Goal: Information Seeking & Learning: Learn about a topic

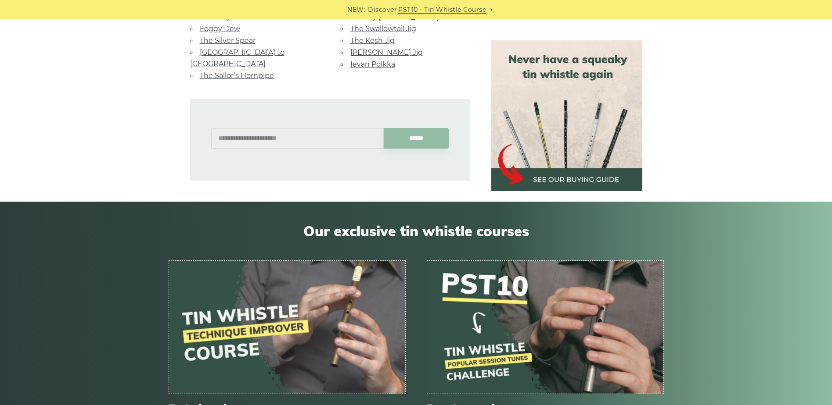
scroll to position [438, 0]
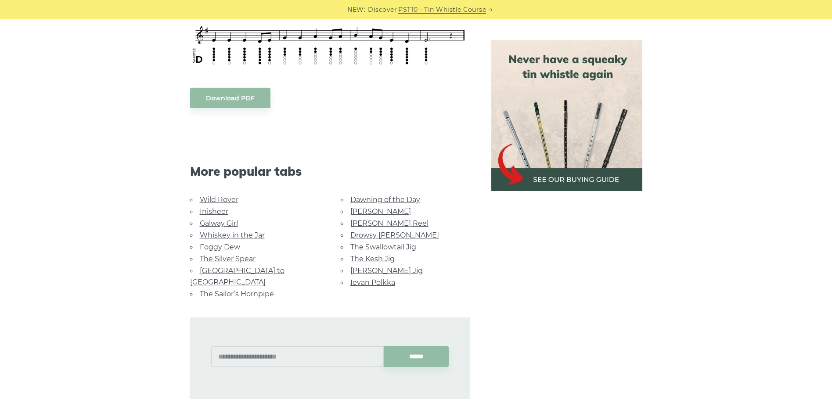
click at [229, 222] on link "Galway Girl" at bounding box center [219, 223] width 38 height 8
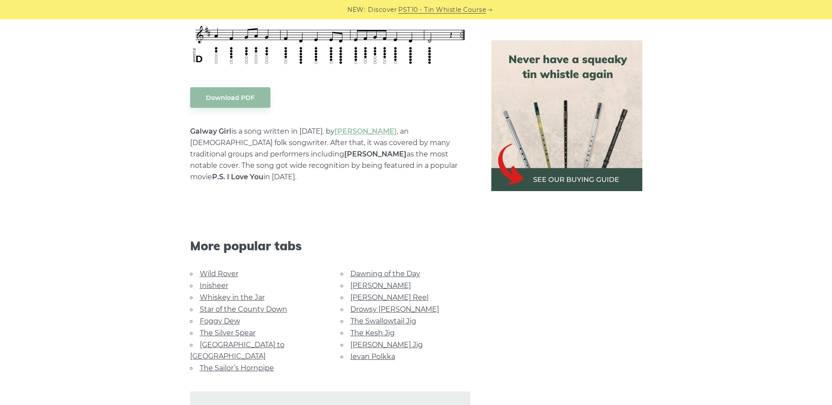
scroll to position [438, 0]
click at [243, 294] on link "Whiskey in the Jar" at bounding box center [232, 298] width 65 height 8
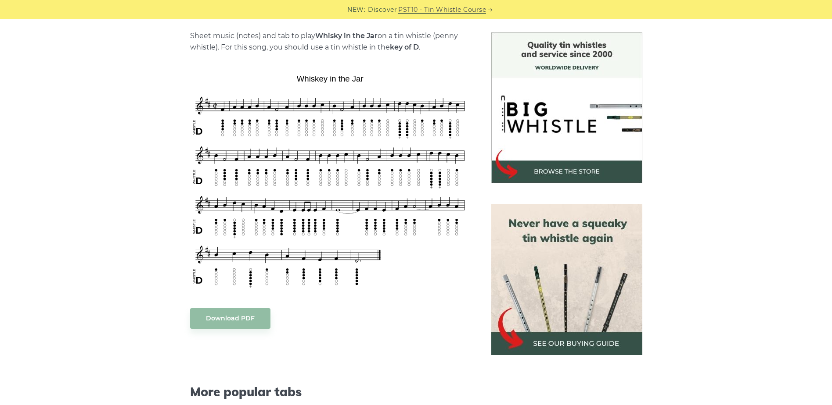
scroll to position [438, 0]
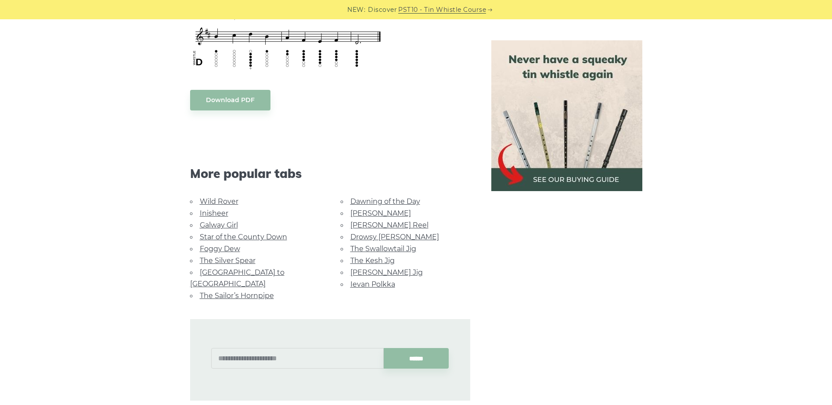
click at [263, 271] on link "Rocky Road to Dublin" at bounding box center [237, 279] width 94 height 20
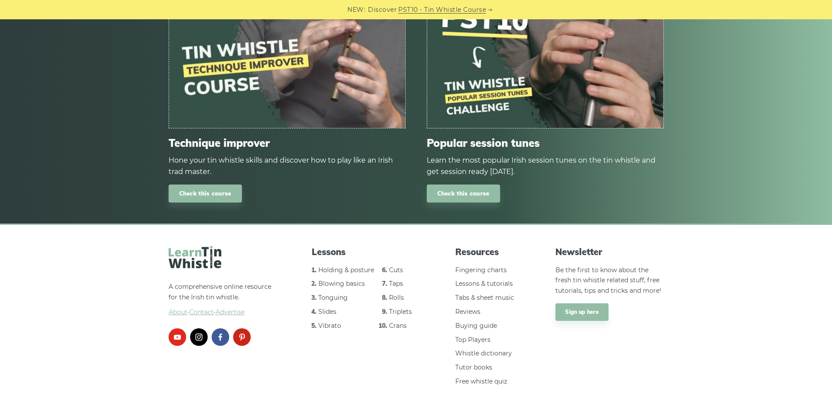
scroll to position [656, 0]
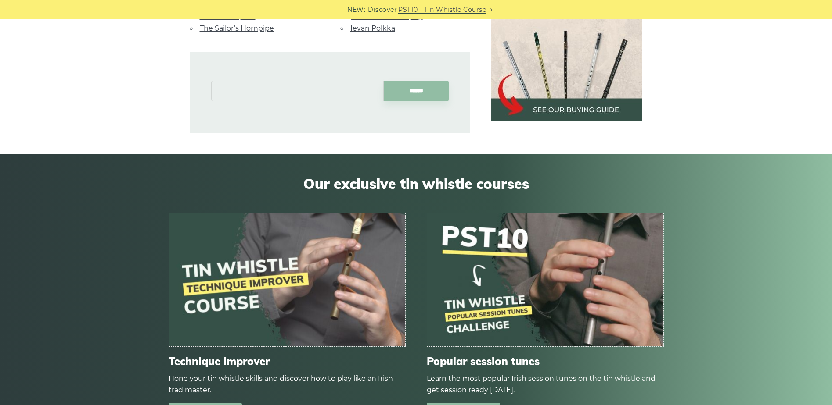
click at [268, 81] on input "text" at bounding box center [297, 91] width 172 height 21
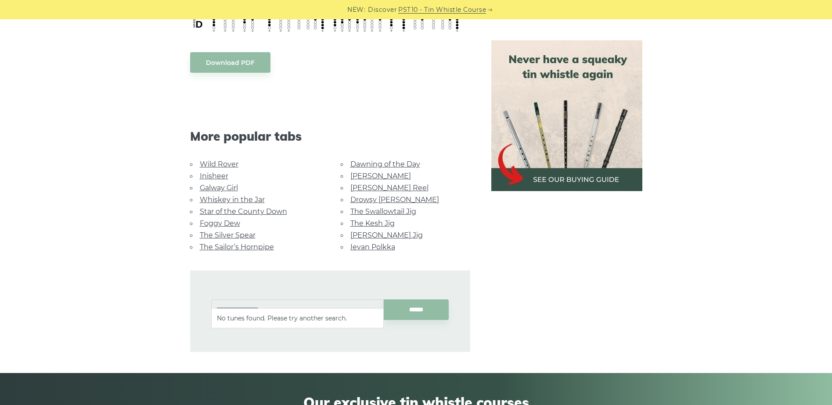
scroll to position [438, 0]
type input "**********"
click at [369, 243] on link "Ievan Polkka" at bounding box center [372, 247] width 45 height 8
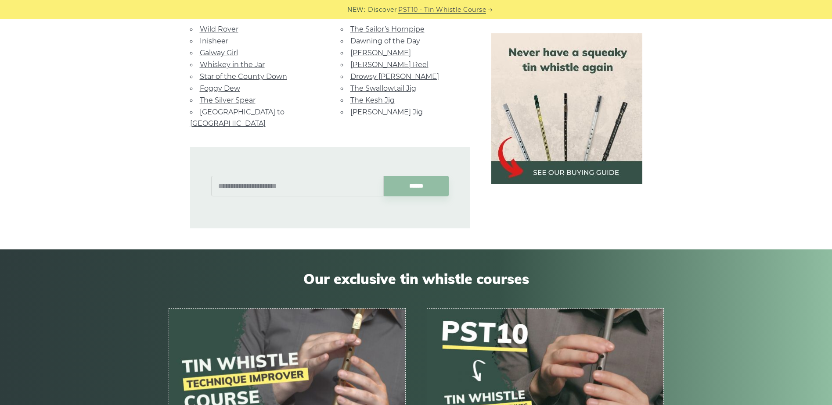
scroll to position [1952, 0]
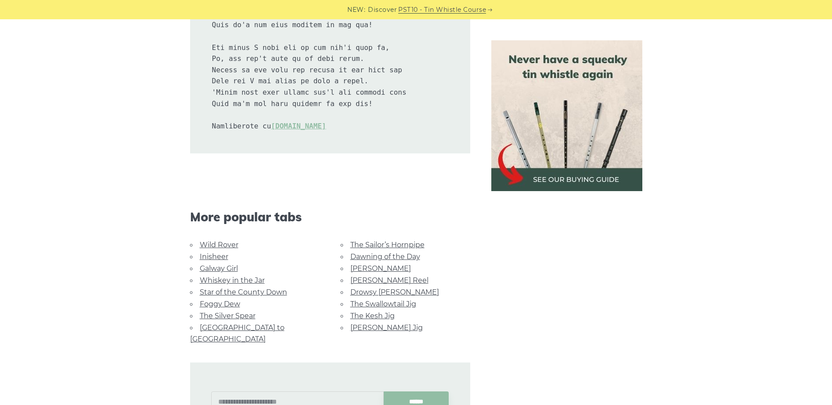
click at [368, 265] on link "Tam Lin" at bounding box center [380, 269] width 61 height 8
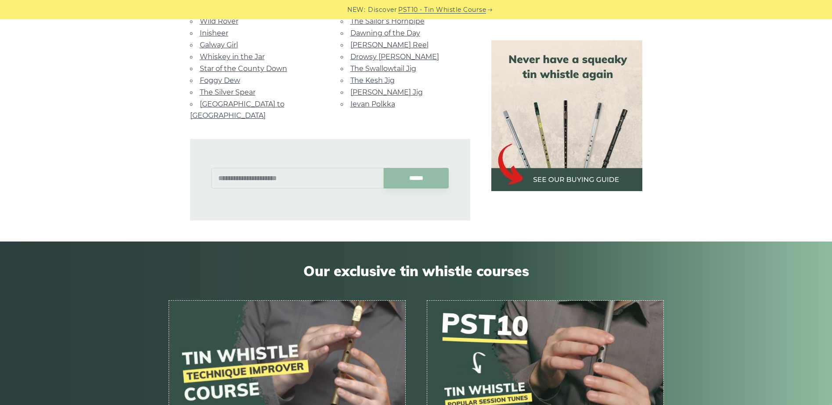
scroll to position [438, 0]
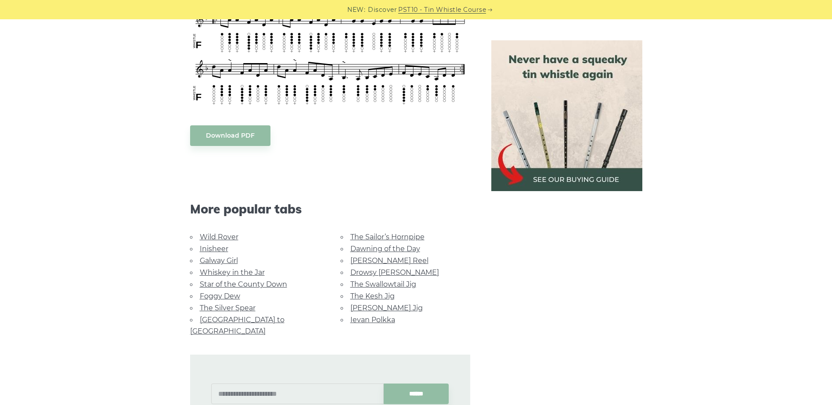
click at [381, 270] on link "Drowsy [PERSON_NAME]" at bounding box center [394, 273] width 89 height 8
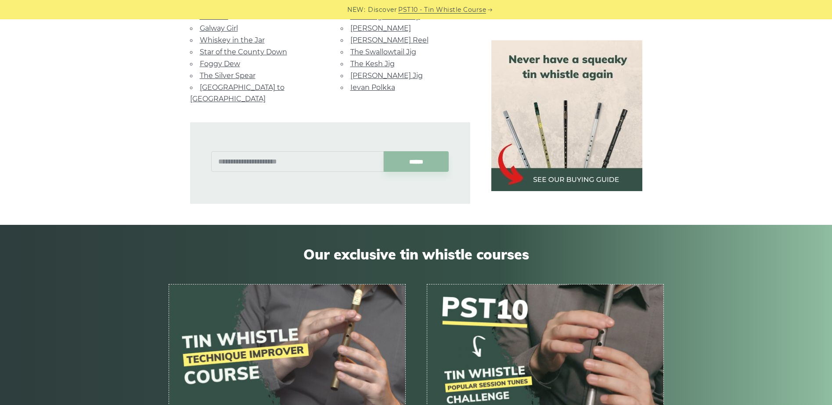
scroll to position [657, 0]
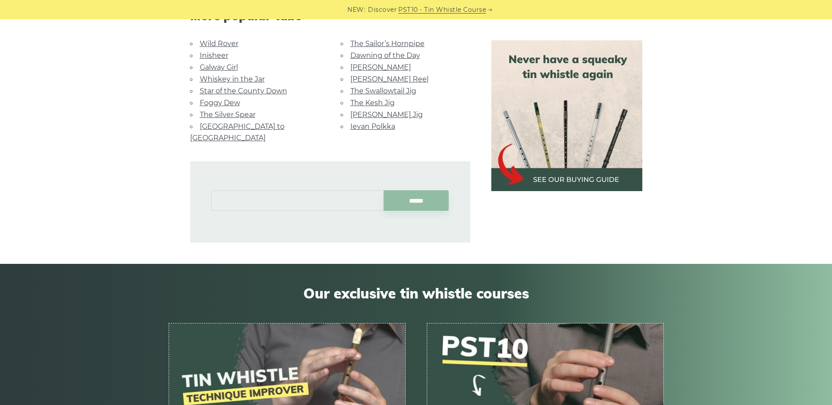
click at [313, 191] on input "text" at bounding box center [297, 200] width 172 height 21
click at [278, 208] on li "Fields of Athenry" at bounding box center [297, 210] width 161 height 11
type input "**********"
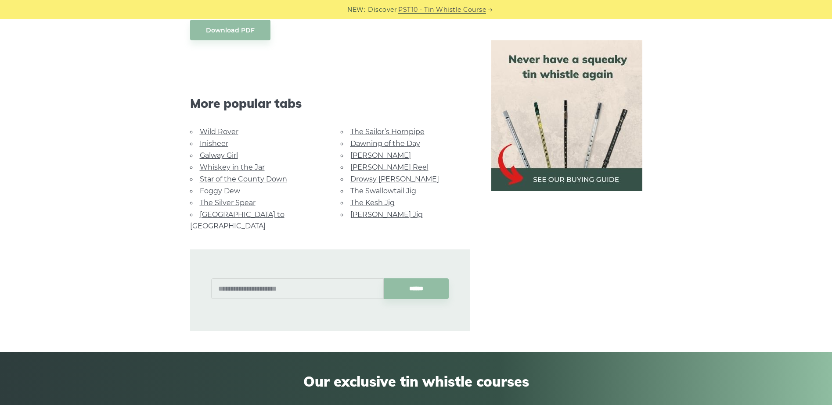
scroll to position [657, 0]
click at [323, 278] on input "text" at bounding box center [297, 288] width 172 height 21
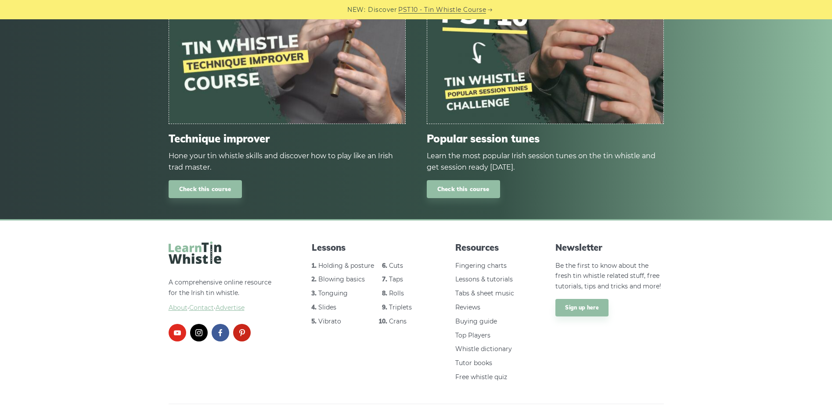
scroll to position [1077, 0]
type input "*******"
click at [403, 303] on link "Triplets" at bounding box center [400, 307] width 23 height 8
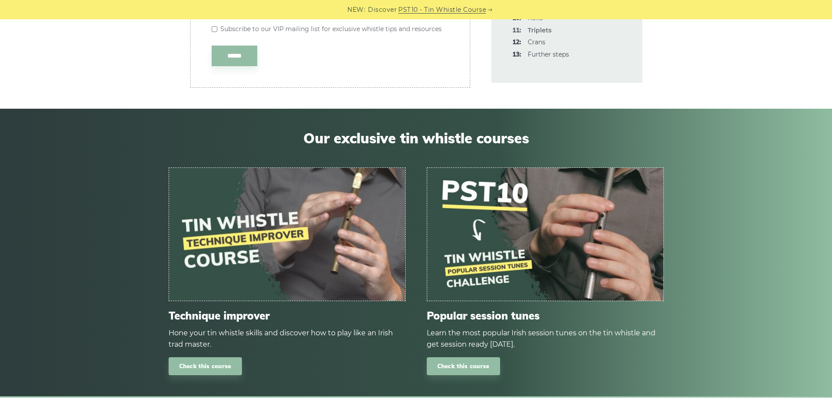
scroll to position [2591, 0]
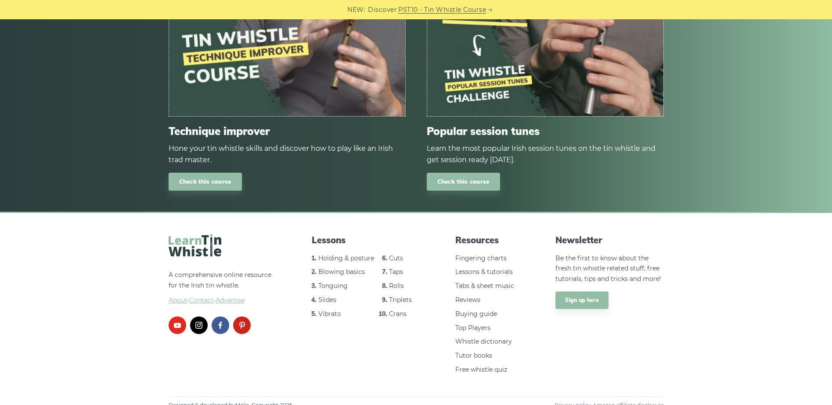
click at [393, 282] on link "Rolls" at bounding box center [396, 286] width 15 height 8
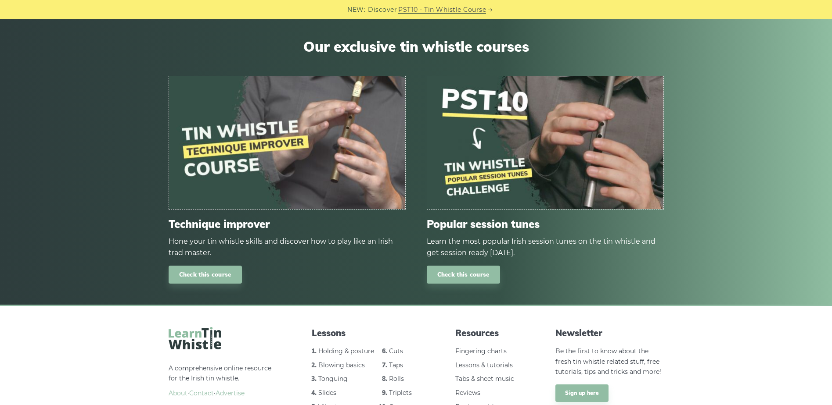
scroll to position [3157, 0]
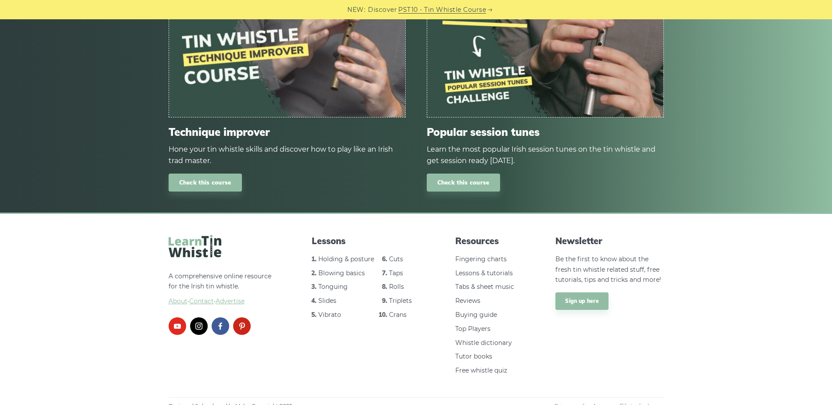
click at [396, 255] on link "Cuts" at bounding box center [396, 259] width 14 height 8
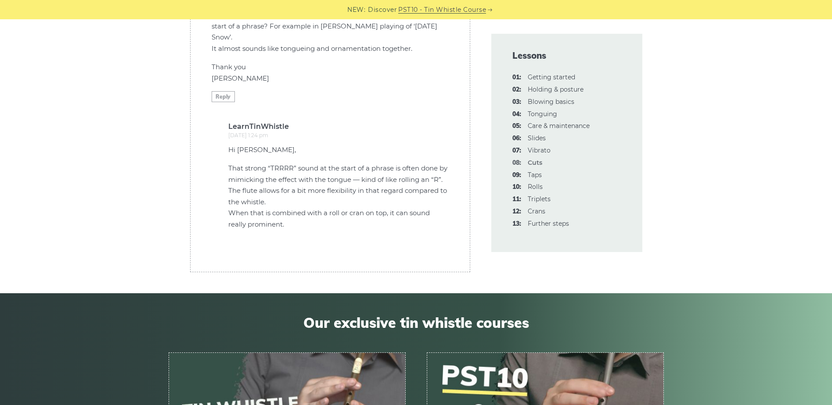
scroll to position [3635, 0]
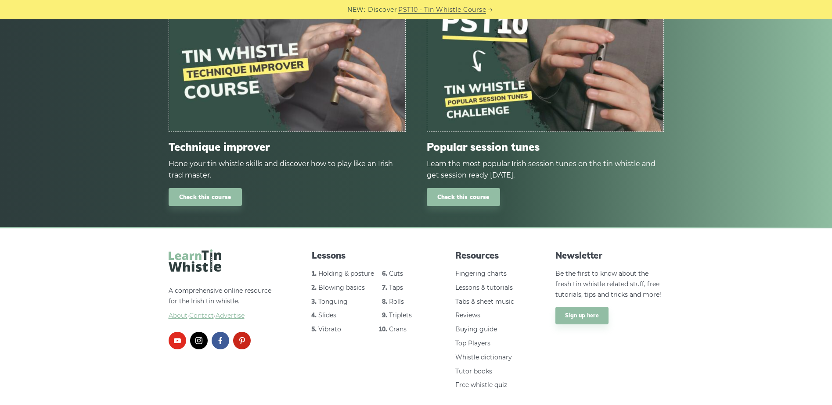
click at [330, 312] on link "Slides" at bounding box center [327, 316] width 18 height 8
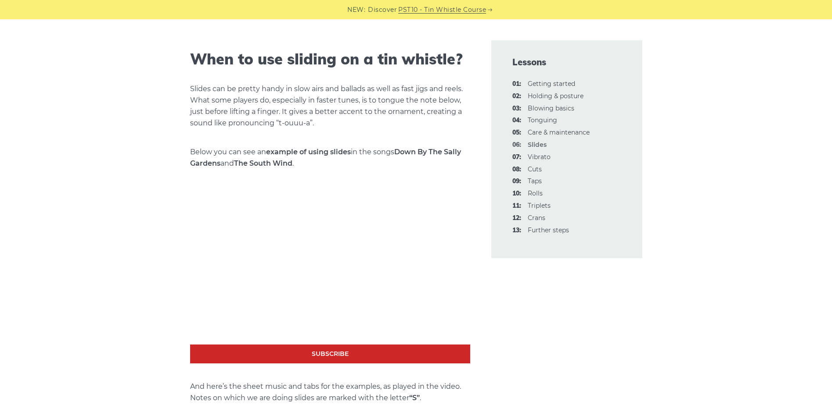
scroll to position [1776, 0]
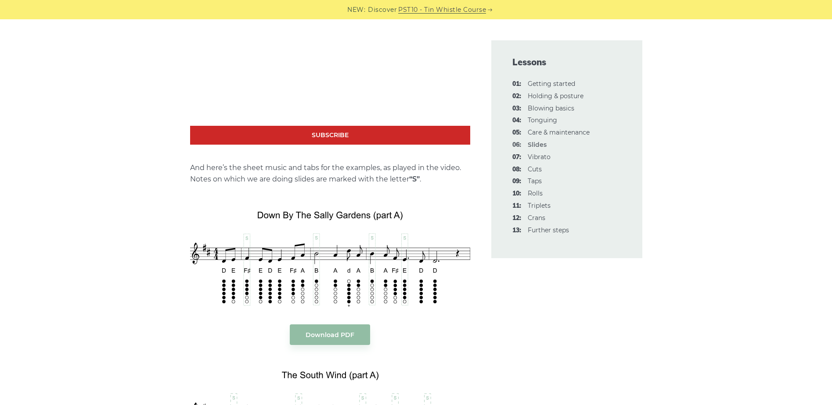
click at [535, 168] on link "08: Cuts" at bounding box center [534, 169] width 14 height 8
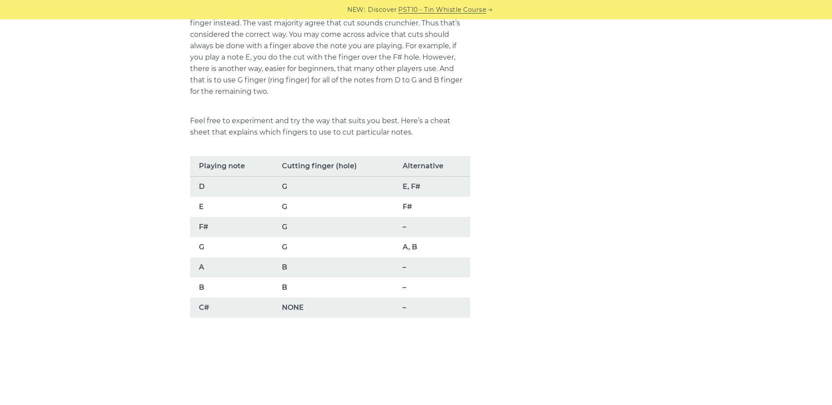
scroll to position [136, 0]
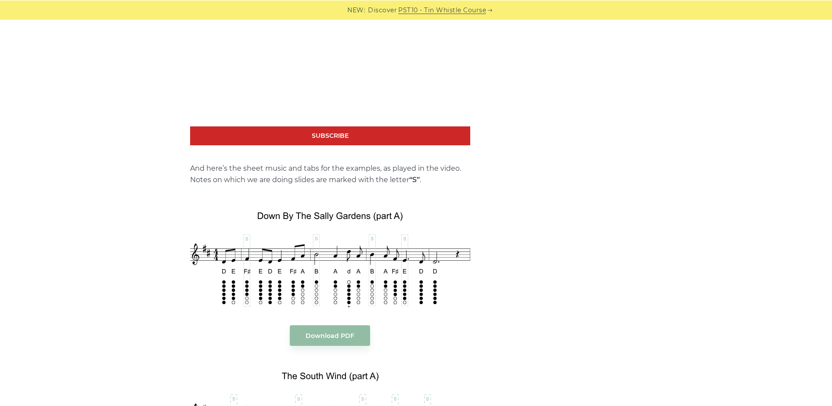
scroll to position [875, 0]
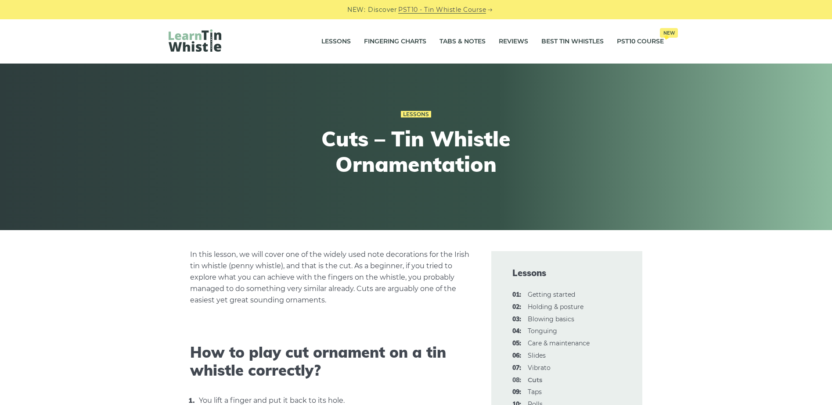
click at [462, 41] on link "Tabs & Notes" at bounding box center [462, 42] width 46 height 22
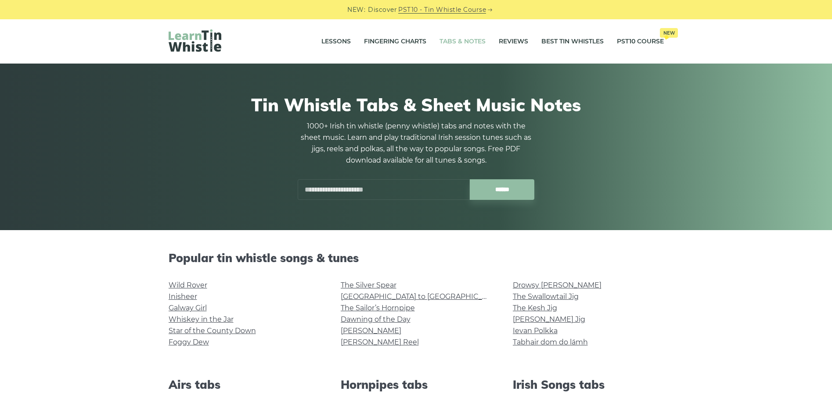
click at [359, 188] on input "text" at bounding box center [384, 189] width 172 height 21
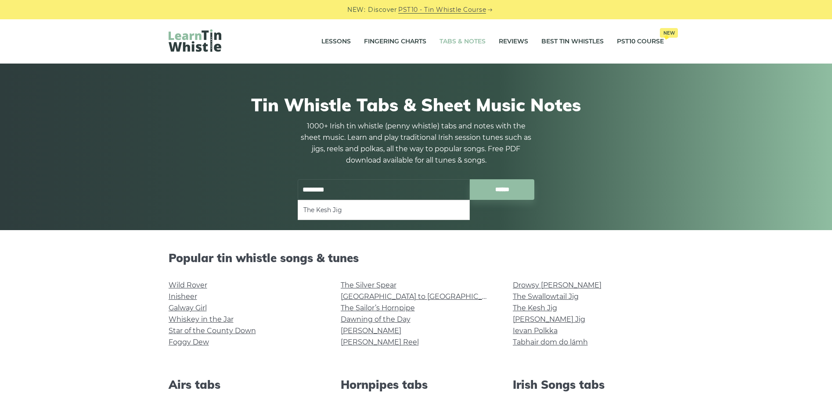
click at [342, 205] on li "The Kesh Jig" at bounding box center [383, 210] width 161 height 11
type input "**********"
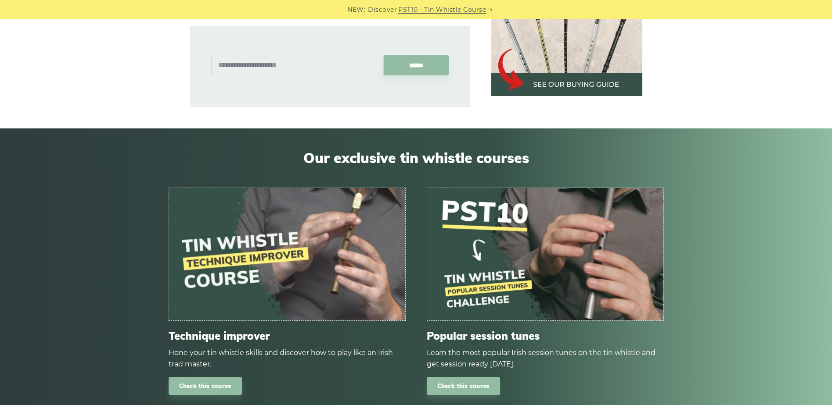
scroll to position [656, 0]
click at [300, 54] on input "text" at bounding box center [297, 64] width 172 height 21
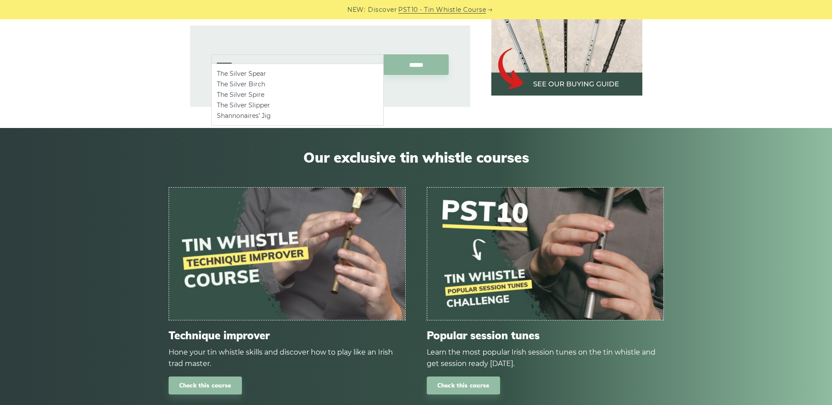
click at [272, 74] on li "The Silver Spear" at bounding box center [297, 73] width 161 height 11
type input "**********"
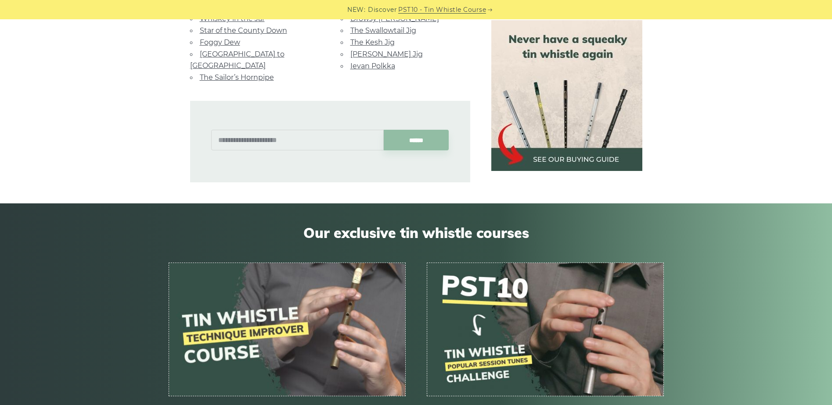
scroll to position [657, 0]
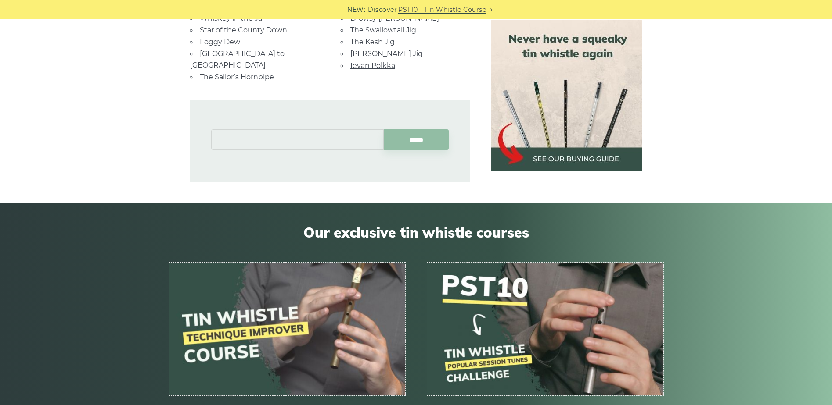
click at [275, 129] on input "text" at bounding box center [297, 139] width 172 height 21
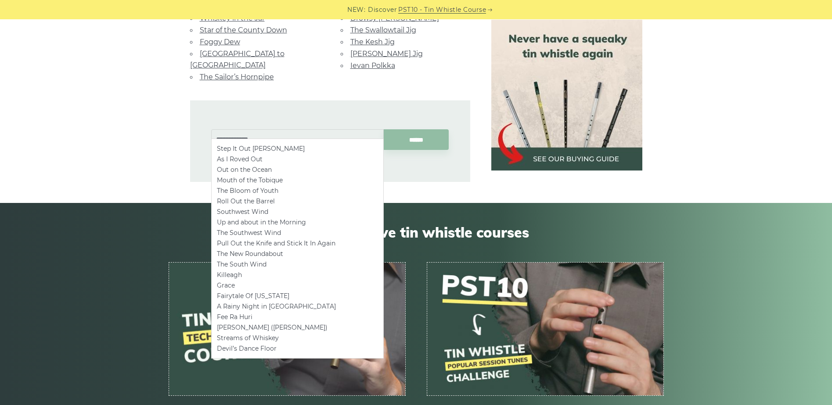
click at [262, 169] on li "Out on the Ocean" at bounding box center [297, 170] width 161 height 11
type input "**********"
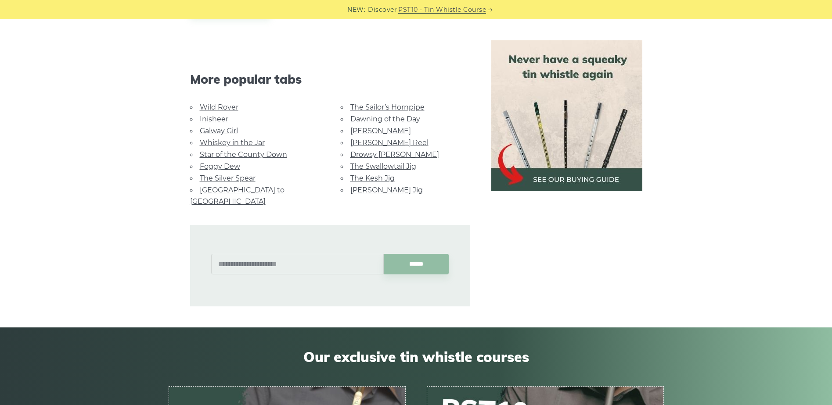
scroll to position [437, 0]
click at [265, 259] on input "text" at bounding box center [297, 265] width 172 height 21
click at [265, 271] on li "My Darling Asleep" at bounding box center [297, 273] width 161 height 11
type input "**********"
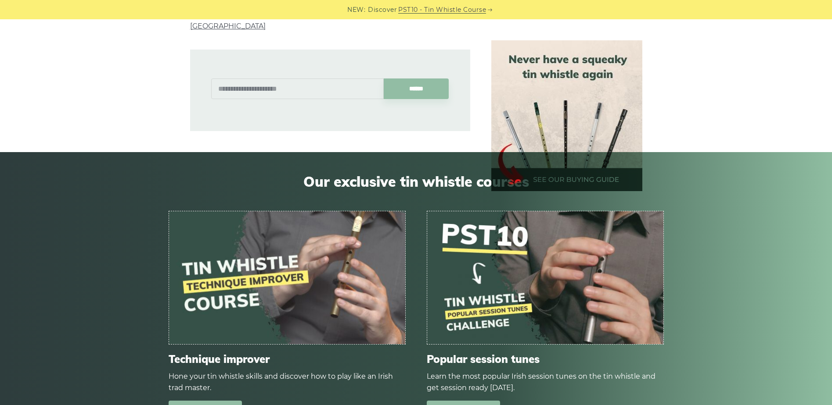
scroll to position [438, 0]
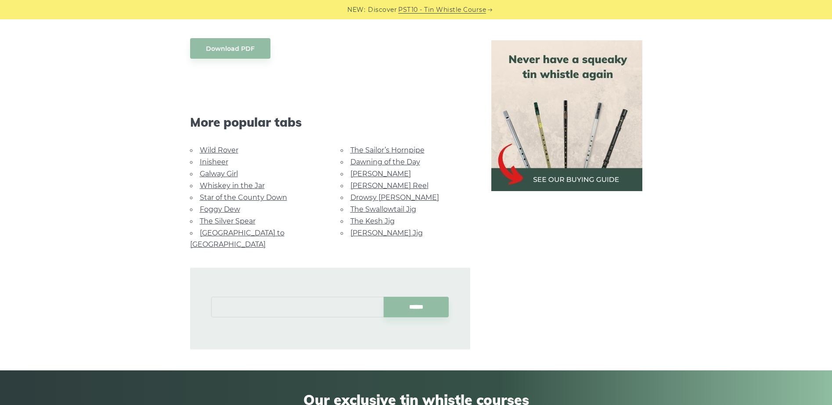
click at [276, 297] on input "text" at bounding box center [297, 307] width 172 height 21
click at [278, 319] on li "The Haunted House" at bounding box center [297, 316] width 161 height 11
type input "**********"
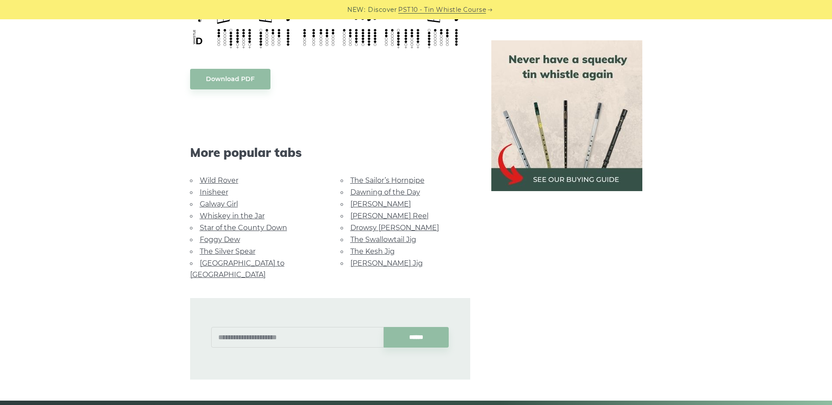
scroll to position [438, 0]
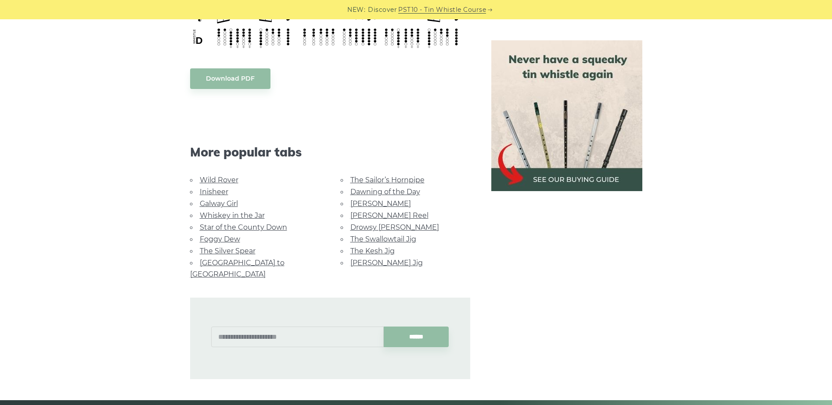
drag, startPoint x: 269, startPoint y: 340, endPoint x: 269, endPoint y: 335, distance: 4.5
click at [269, 340] on div "******" at bounding box center [330, 339] width 280 height 82
click at [268, 332] on input "text" at bounding box center [297, 337] width 172 height 21
click at [273, 341] on li "The Green Mountain" at bounding box center [297, 346] width 161 height 11
type input "**********"
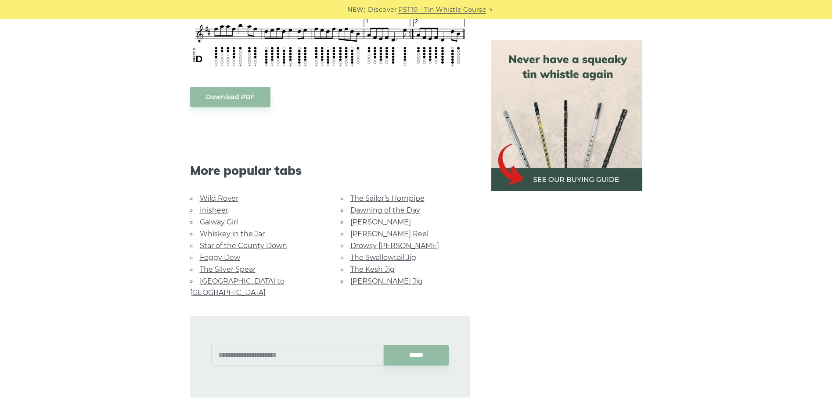
scroll to position [657, 0]
click at [268, 345] on input "text" at bounding box center [297, 355] width 172 height 21
click at [253, 345] on input "*****" at bounding box center [297, 355] width 172 height 21
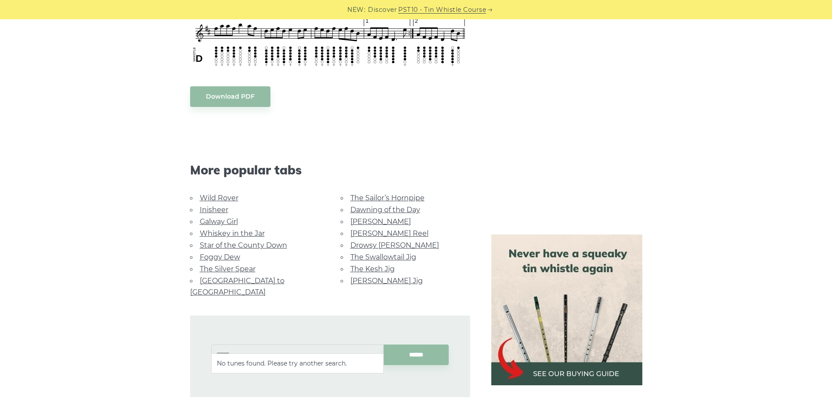
scroll to position [945, 0]
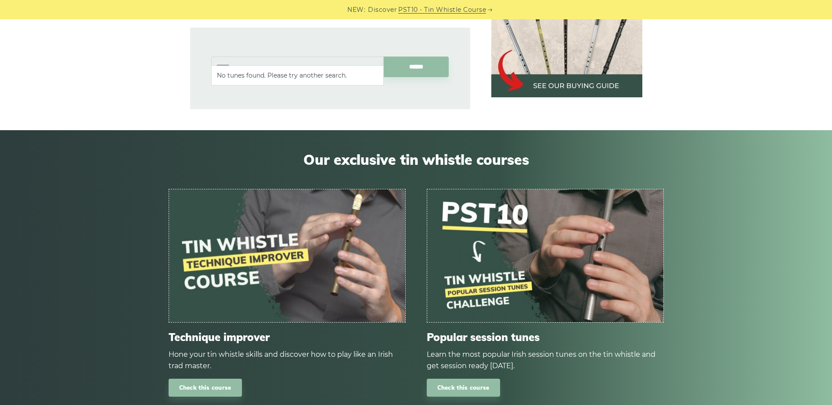
click at [291, 59] on input "*****" at bounding box center [297, 67] width 172 height 21
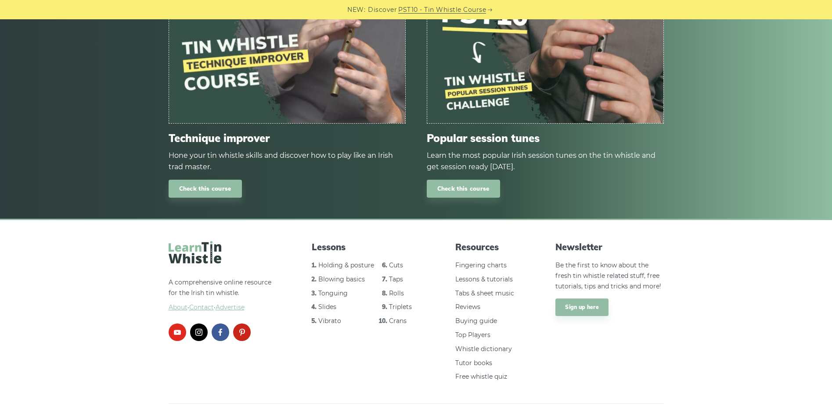
scroll to position [875, 0]
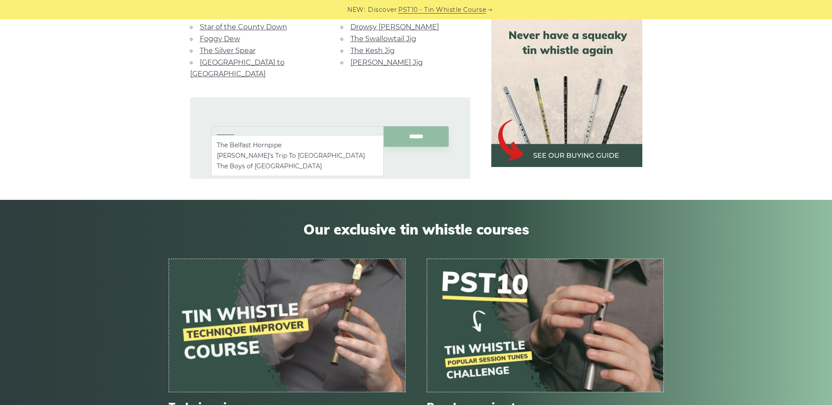
click at [286, 165] on li "The Boys of Belfast" at bounding box center [297, 166] width 161 height 11
type input "**********"
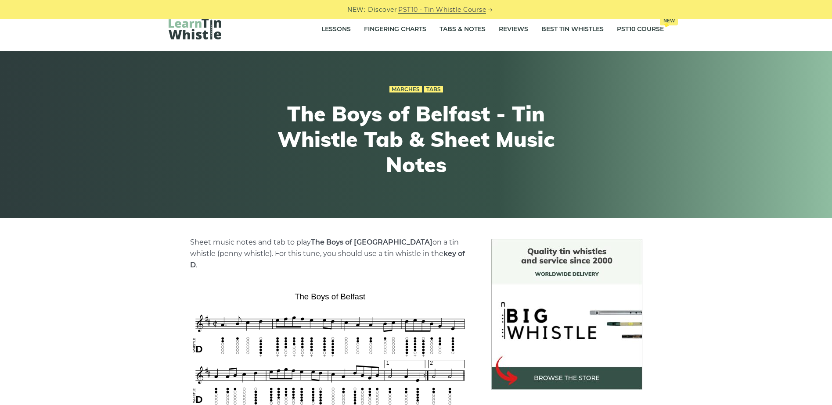
scroll to position [219, 0]
